Goal: Task Accomplishment & Management: Manage account settings

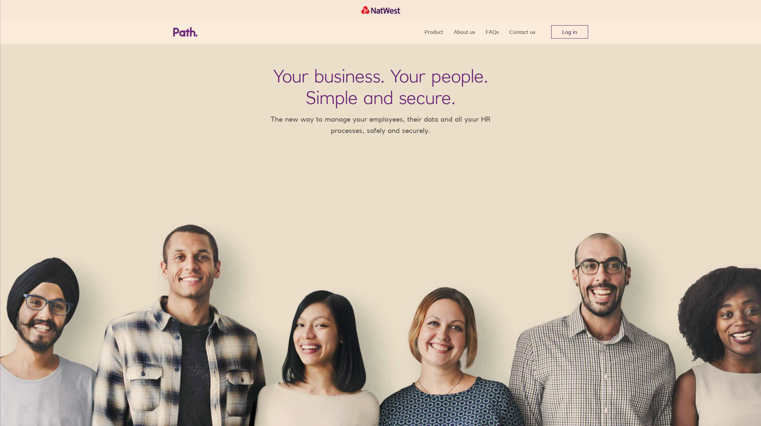
click at [572, 36] on link "Log in" at bounding box center [569, 31] width 37 height 13
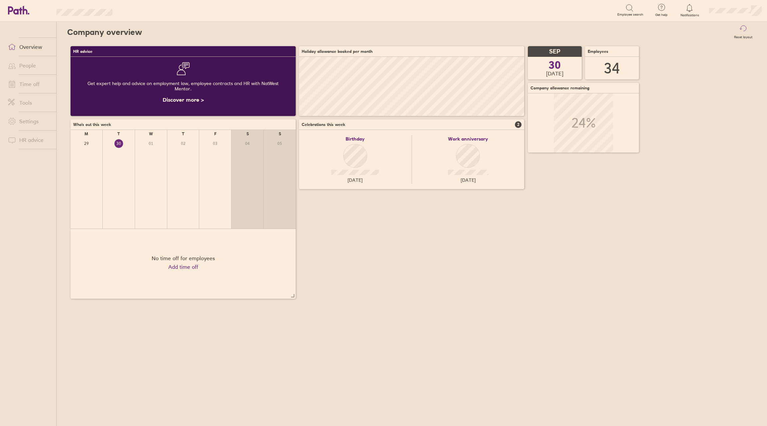
scroll to position [59, 225]
click at [25, 66] on link "People" at bounding box center [30, 65] width 54 height 13
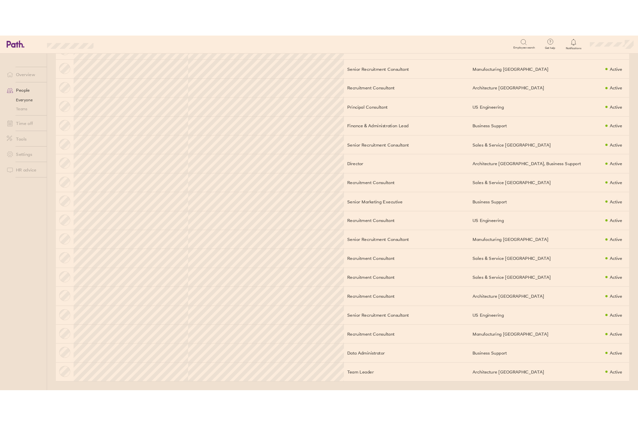
scroll to position [283, 0]
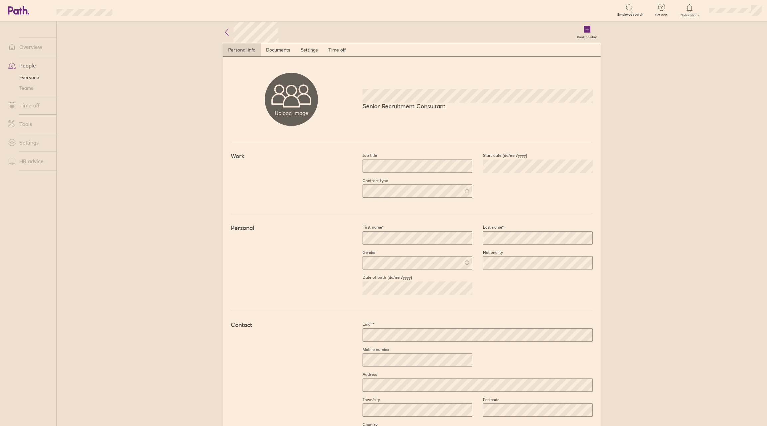
click at [282, 43] on nav "Personal info Documents Settings Time off" at bounding box center [412, 50] width 378 height 14
click at [282, 50] on link "Documents" at bounding box center [278, 49] width 35 height 13
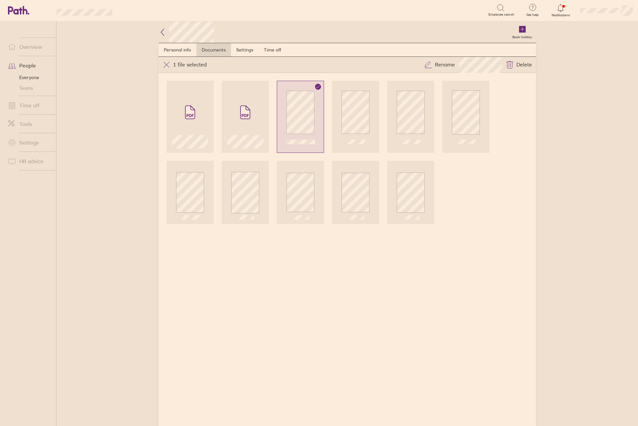
drag, startPoint x: 290, startPoint y: 297, endPoint x: 278, endPoint y: 266, distance: 33.4
click at [290, 297] on div at bounding box center [348, 249] width 378 height 353
